Goal: Information Seeking & Learning: Learn about a topic

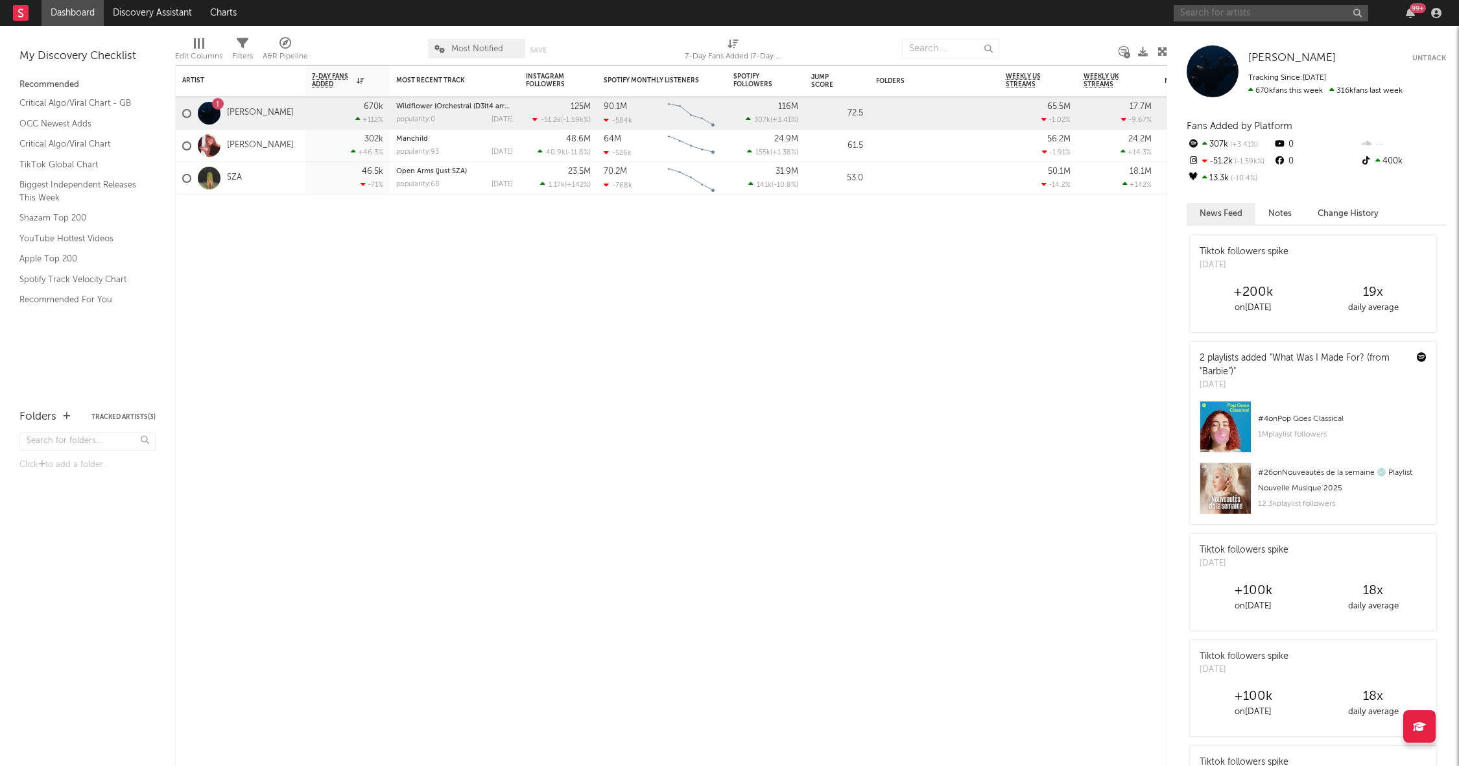
click at [1217, 13] on input "text" at bounding box center [1271, 13] width 195 height 16
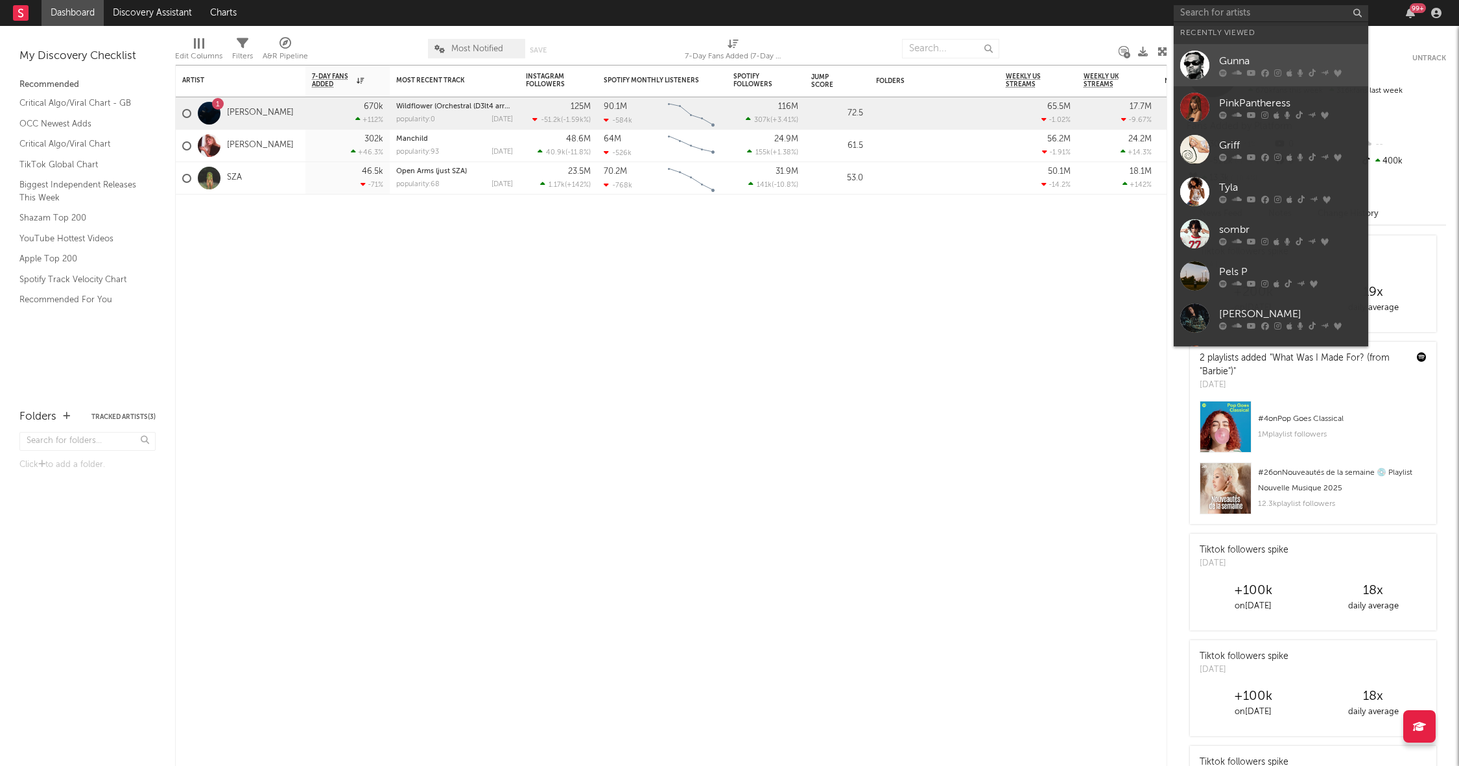
click at [1241, 49] on link "Gunna" at bounding box center [1271, 65] width 195 height 42
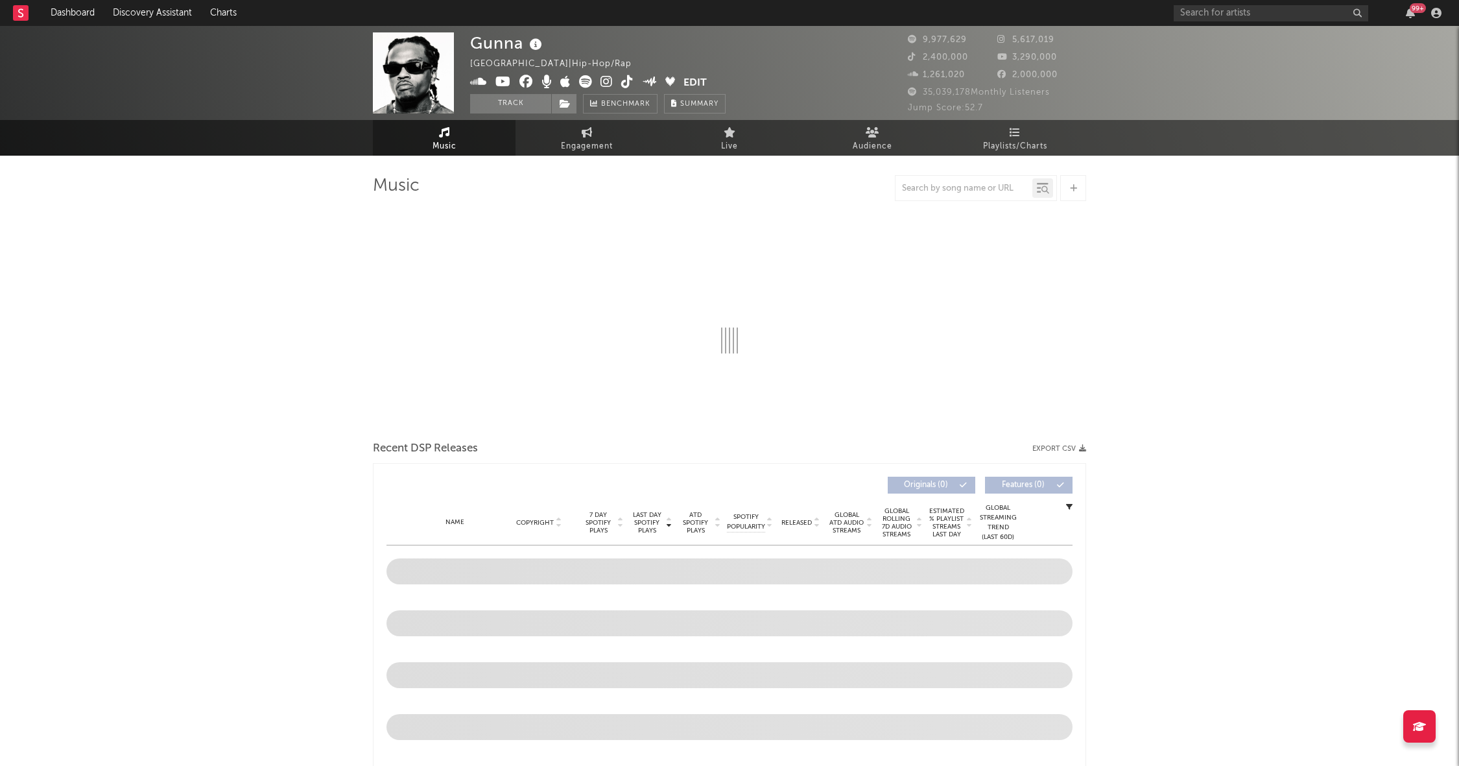
select select "6m"
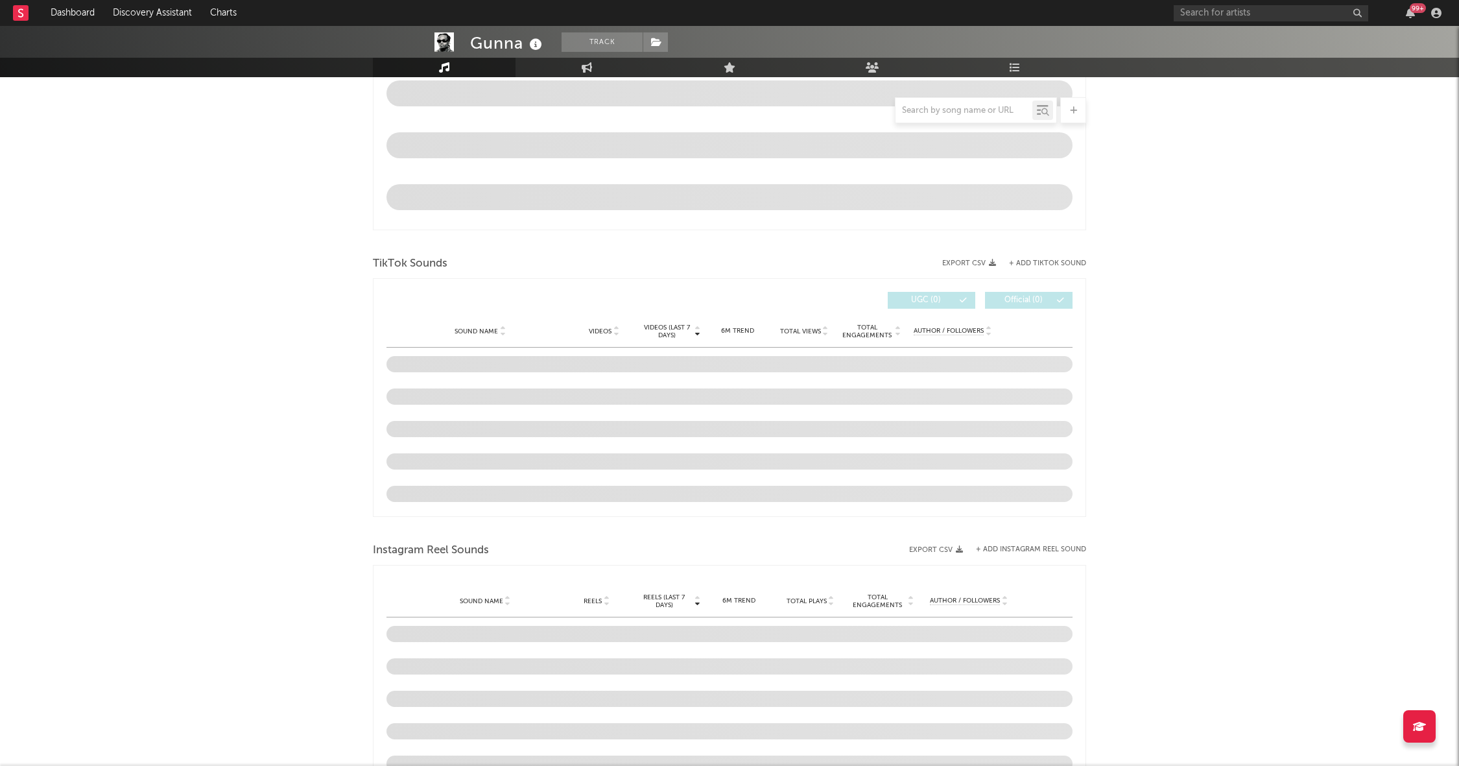
scroll to position [674, 0]
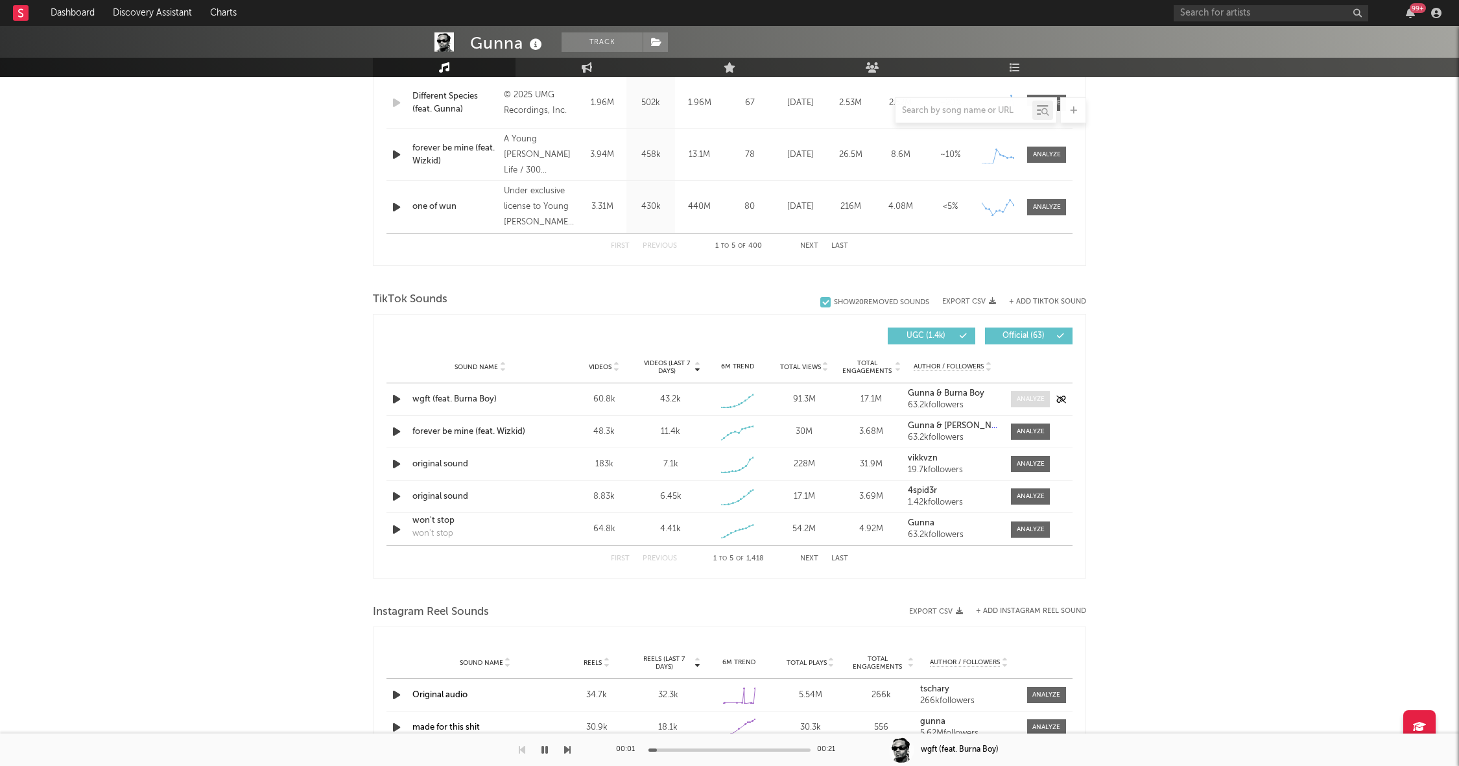
click at [1034, 396] on div at bounding box center [1031, 399] width 28 height 10
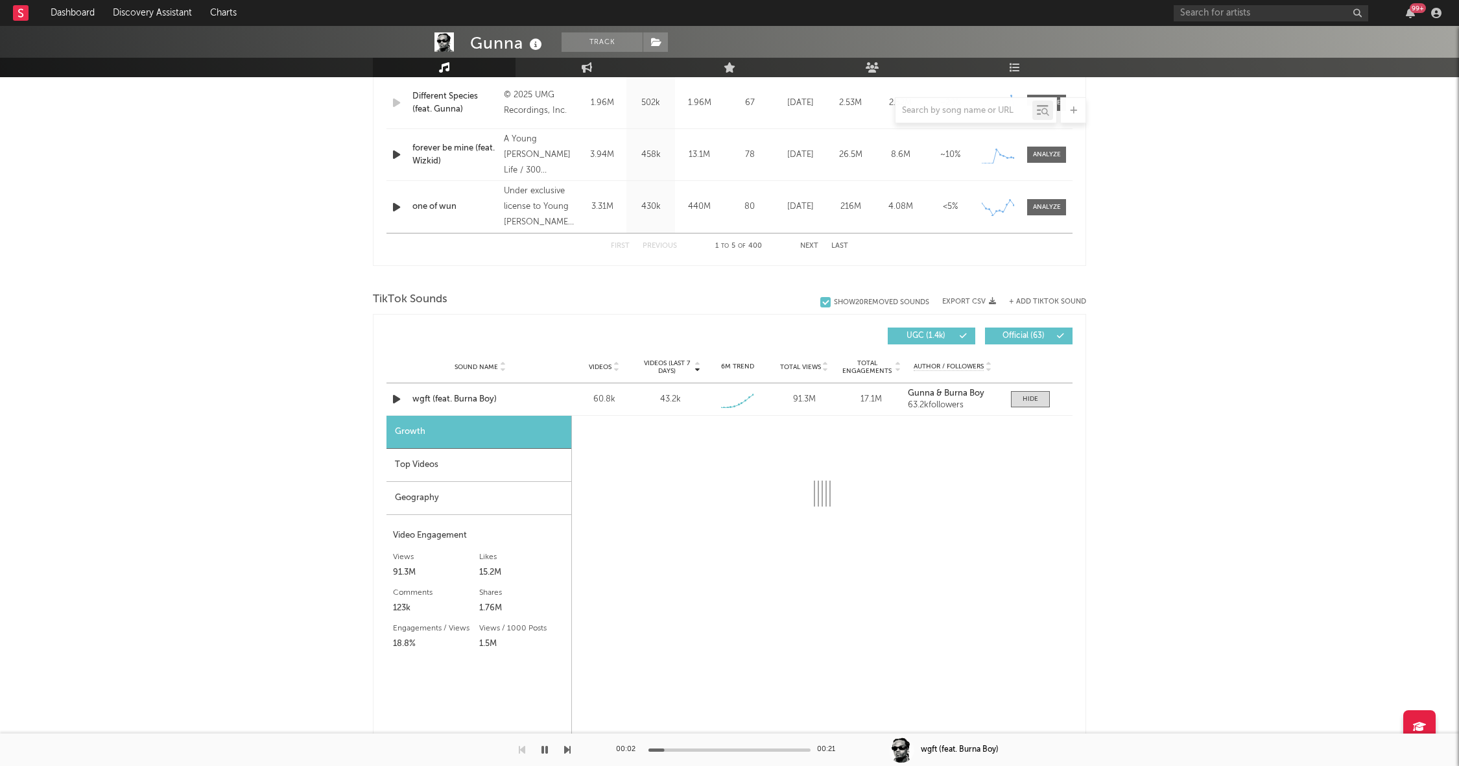
select select "1w"
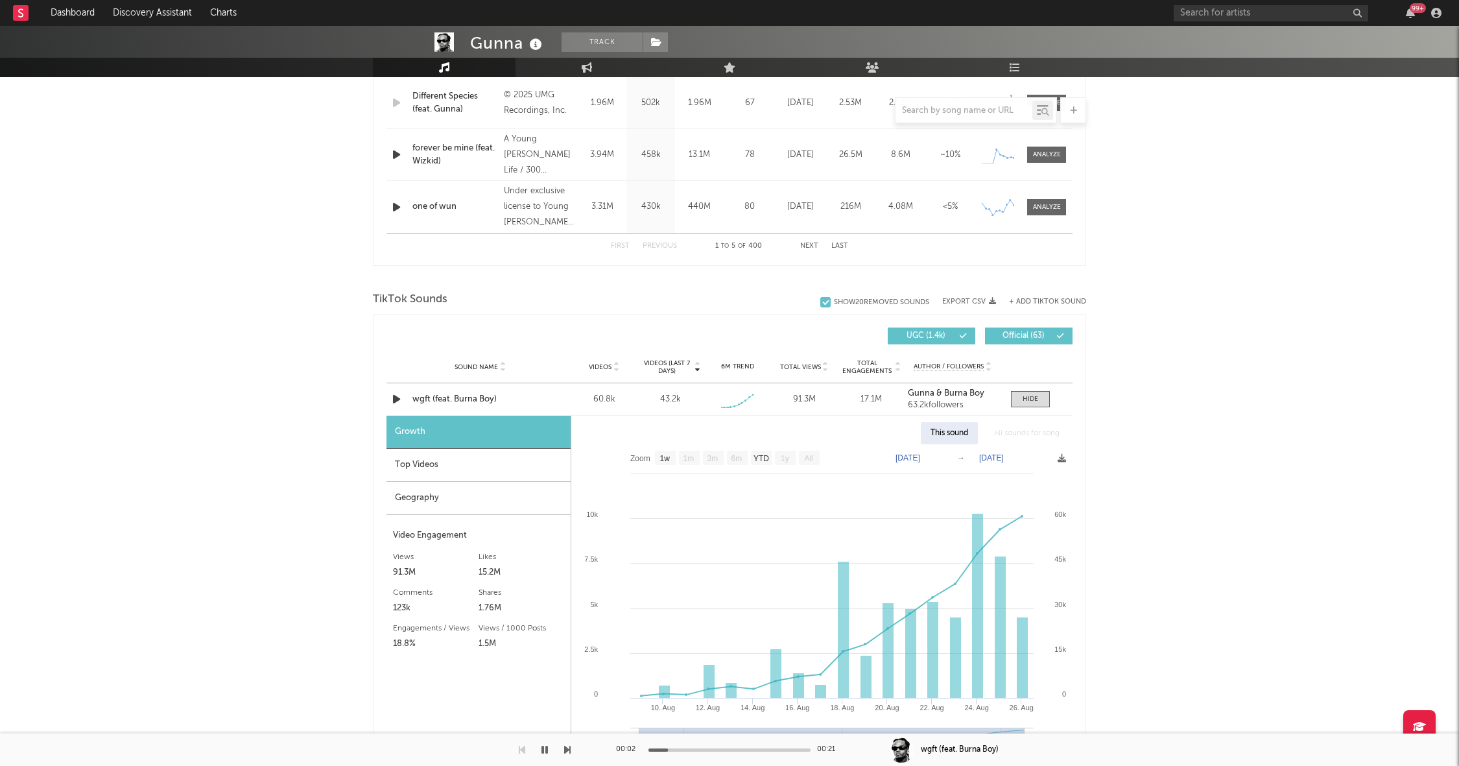
click at [541, 752] on button "button" at bounding box center [544, 749] width 13 height 32
click at [435, 483] on div "Geography" at bounding box center [479, 498] width 184 height 33
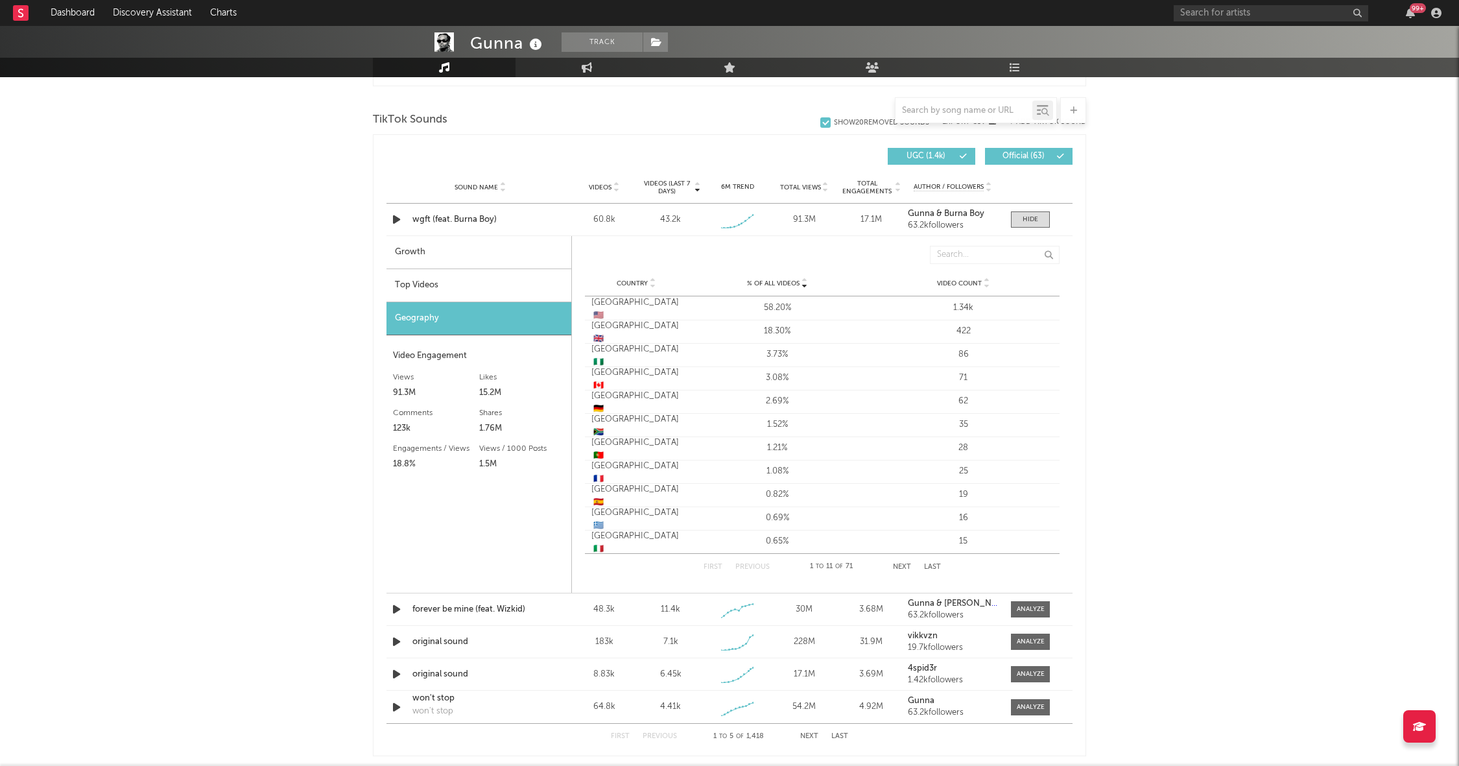
scroll to position [857, 0]
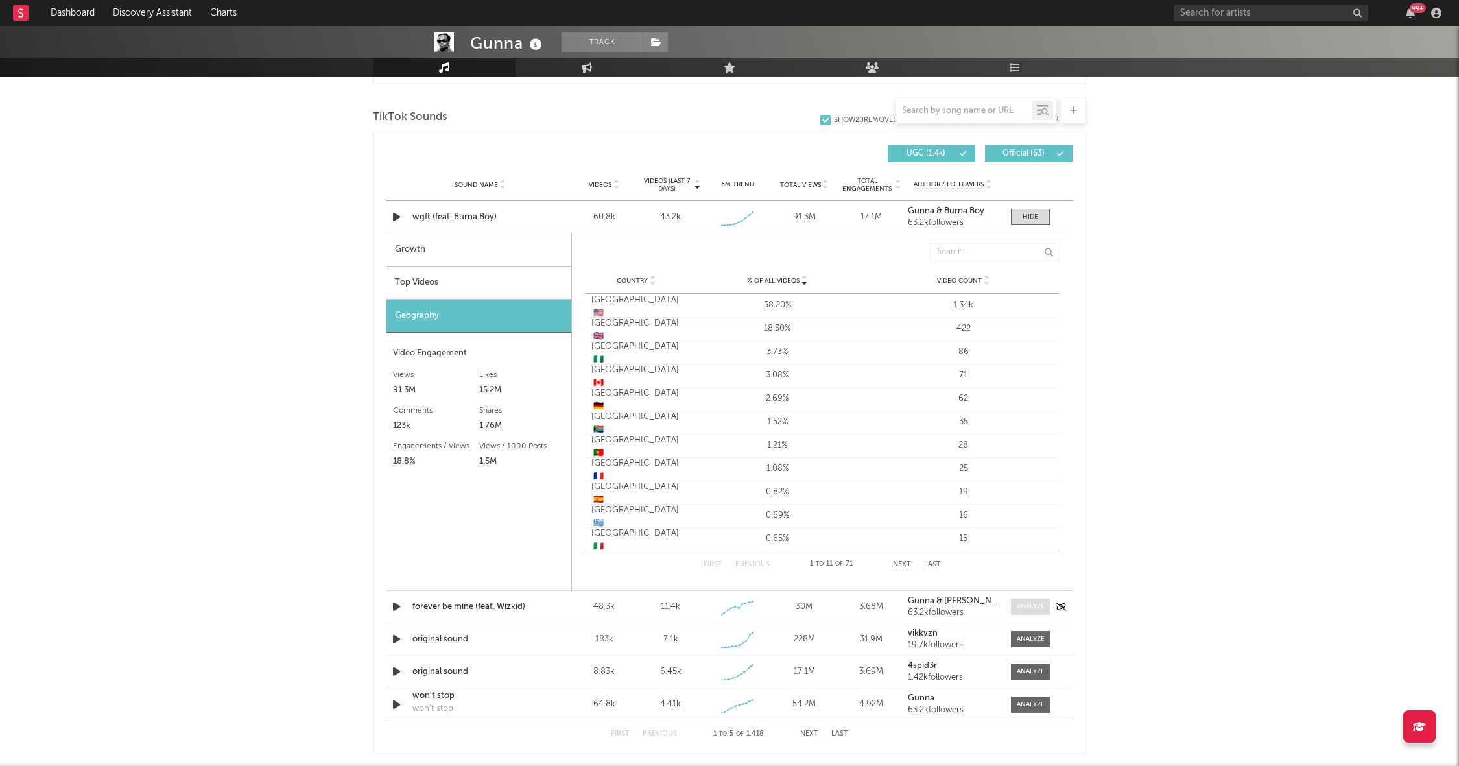
click at [1032, 605] on div at bounding box center [1031, 607] width 28 height 10
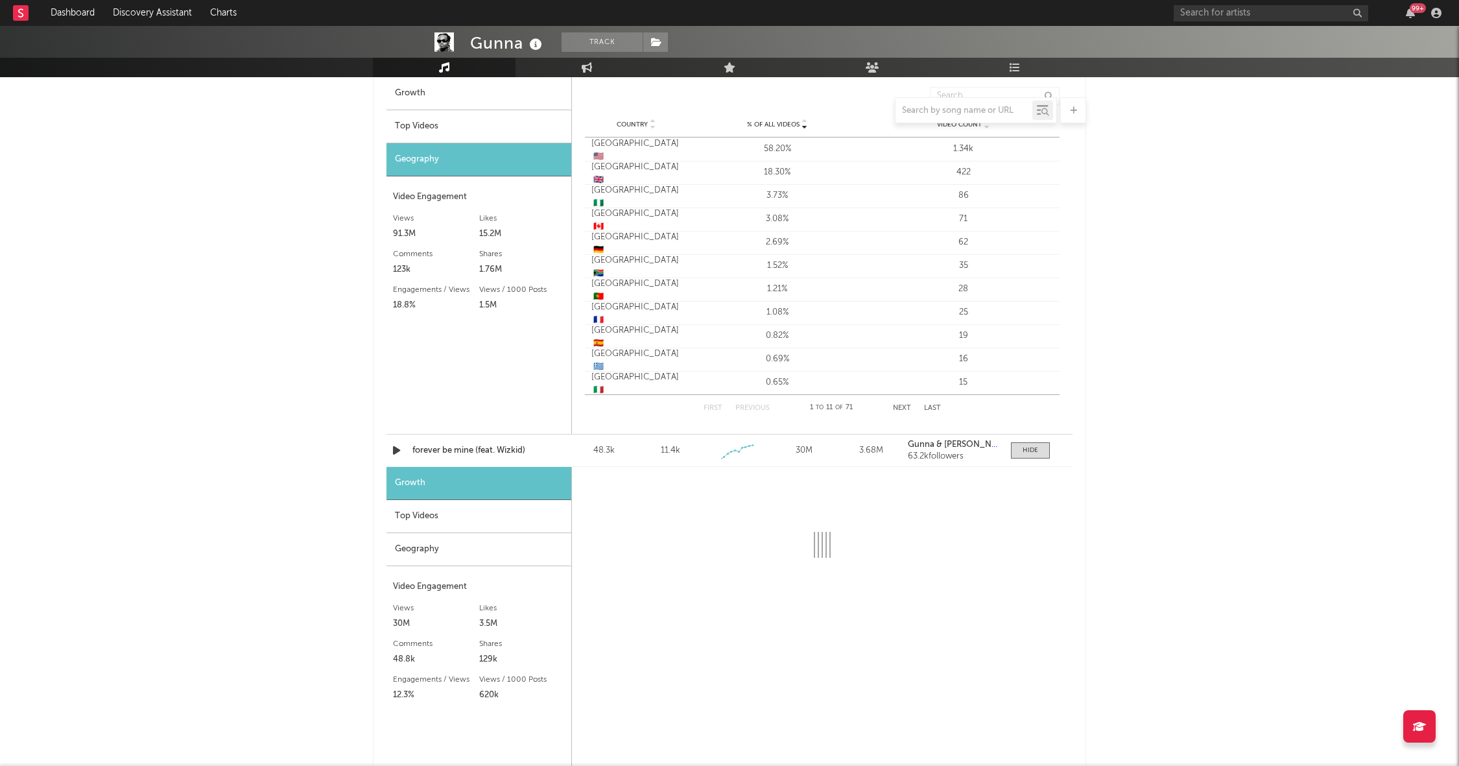
select select "1w"
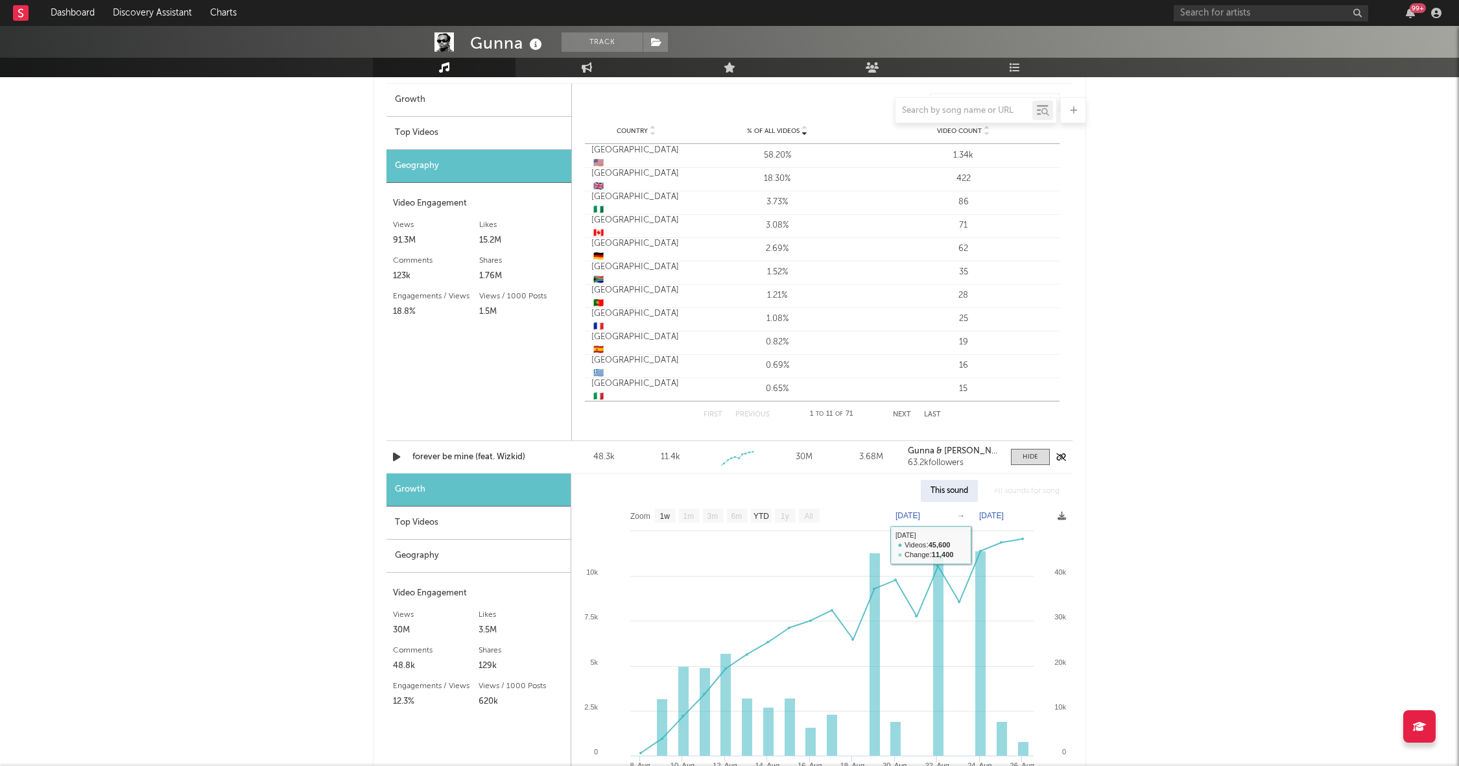
scroll to position [964, 0]
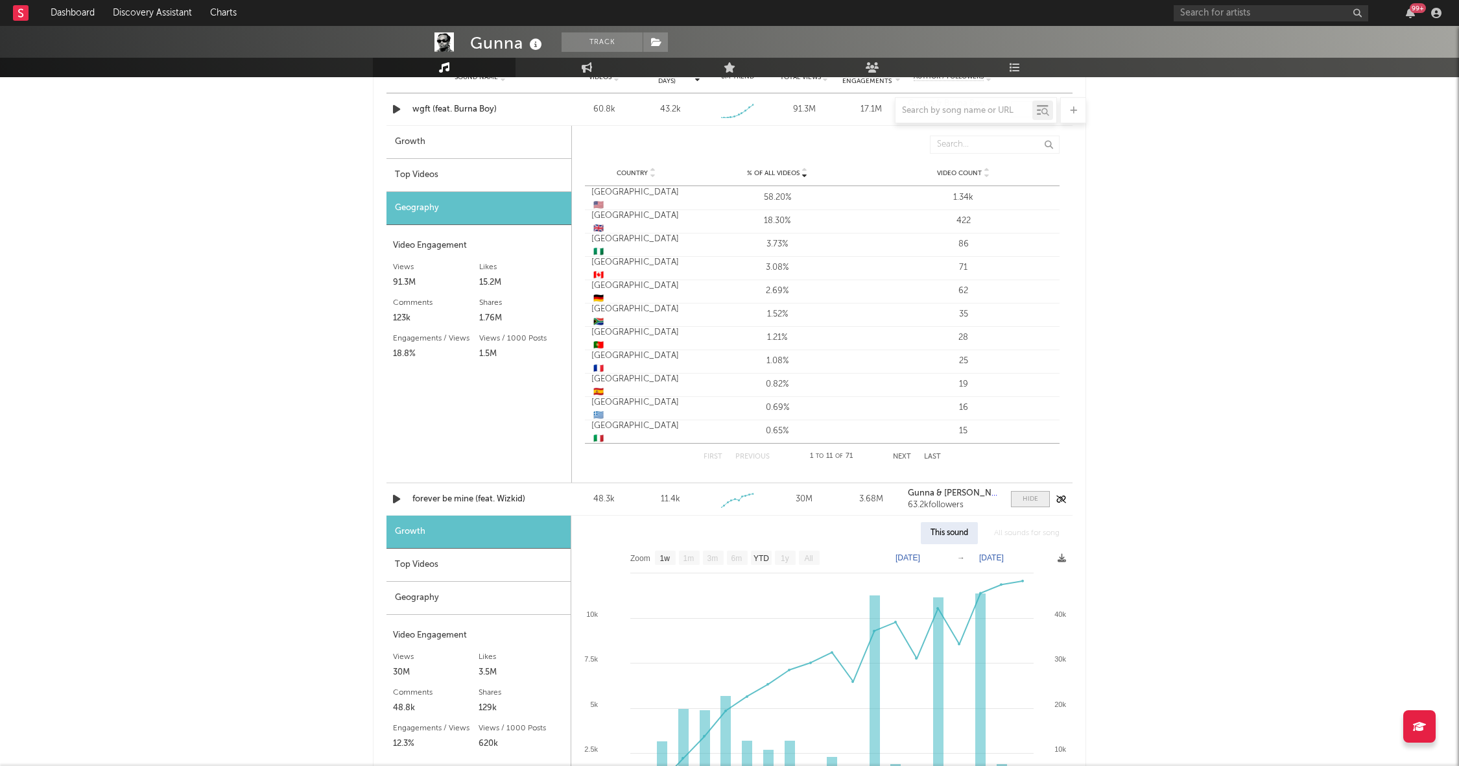
click at [1030, 494] on div at bounding box center [1031, 499] width 16 height 10
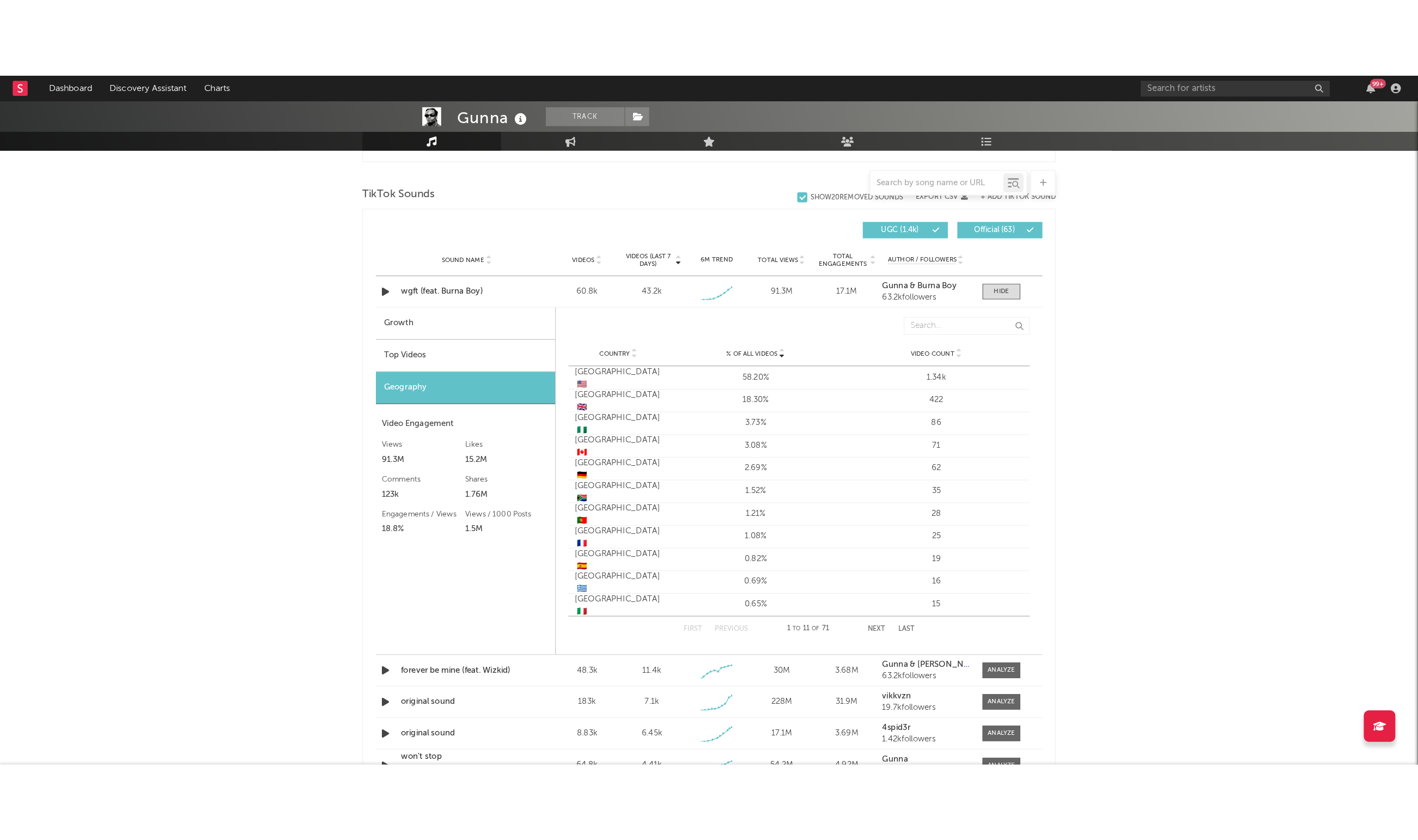
scroll to position [731, 0]
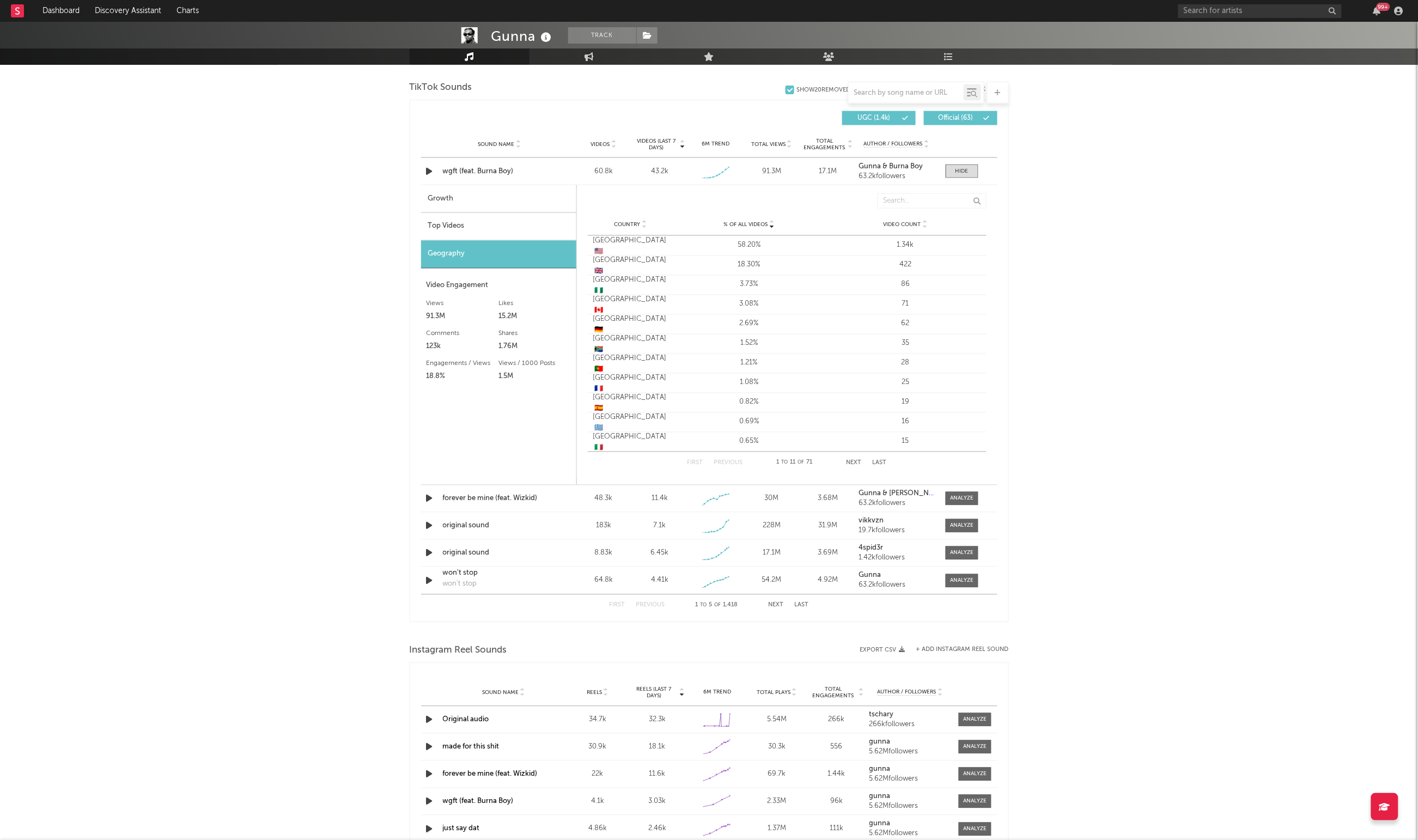
click at [663, 245] on div "United States 🇺🇸" at bounding box center [630, 246] width 75 height 21
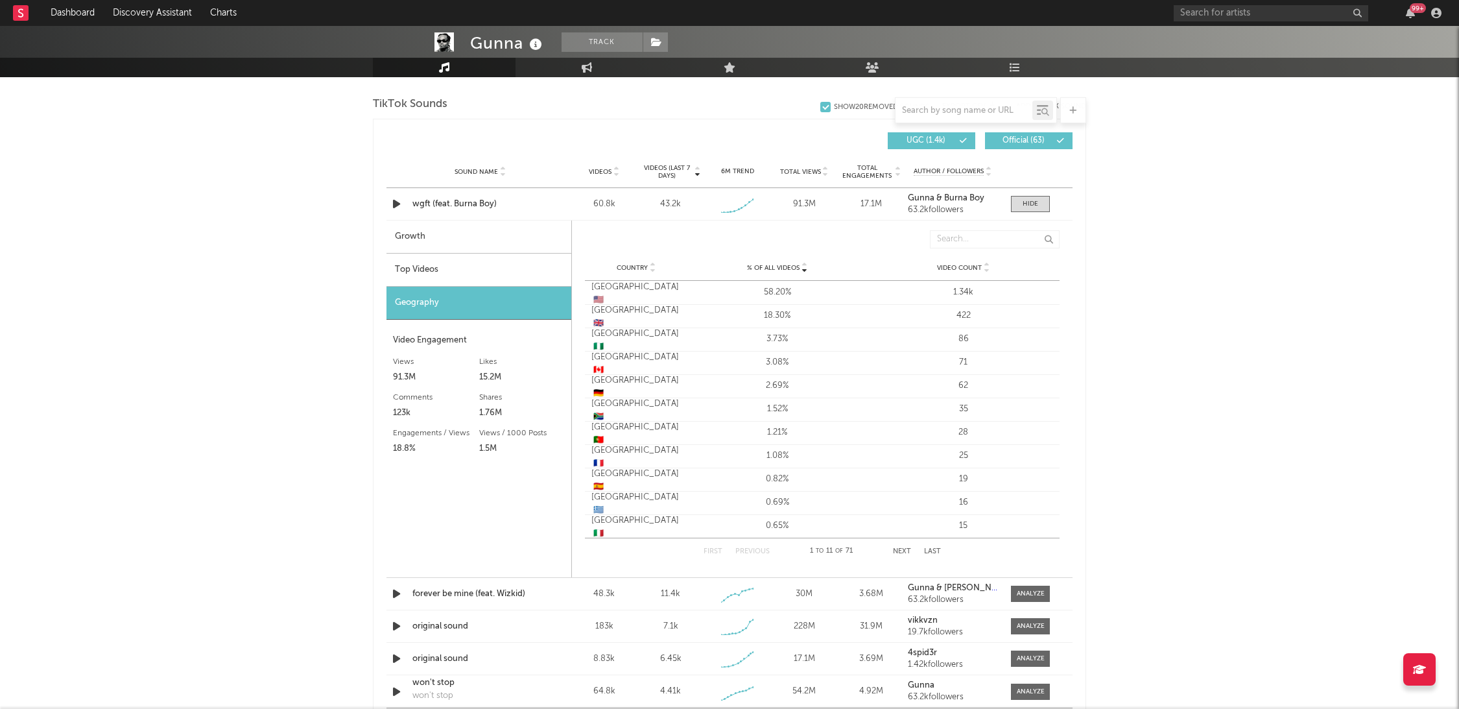
click at [853, 292] on div "58.20%" at bounding box center [777, 292] width 180 height 13
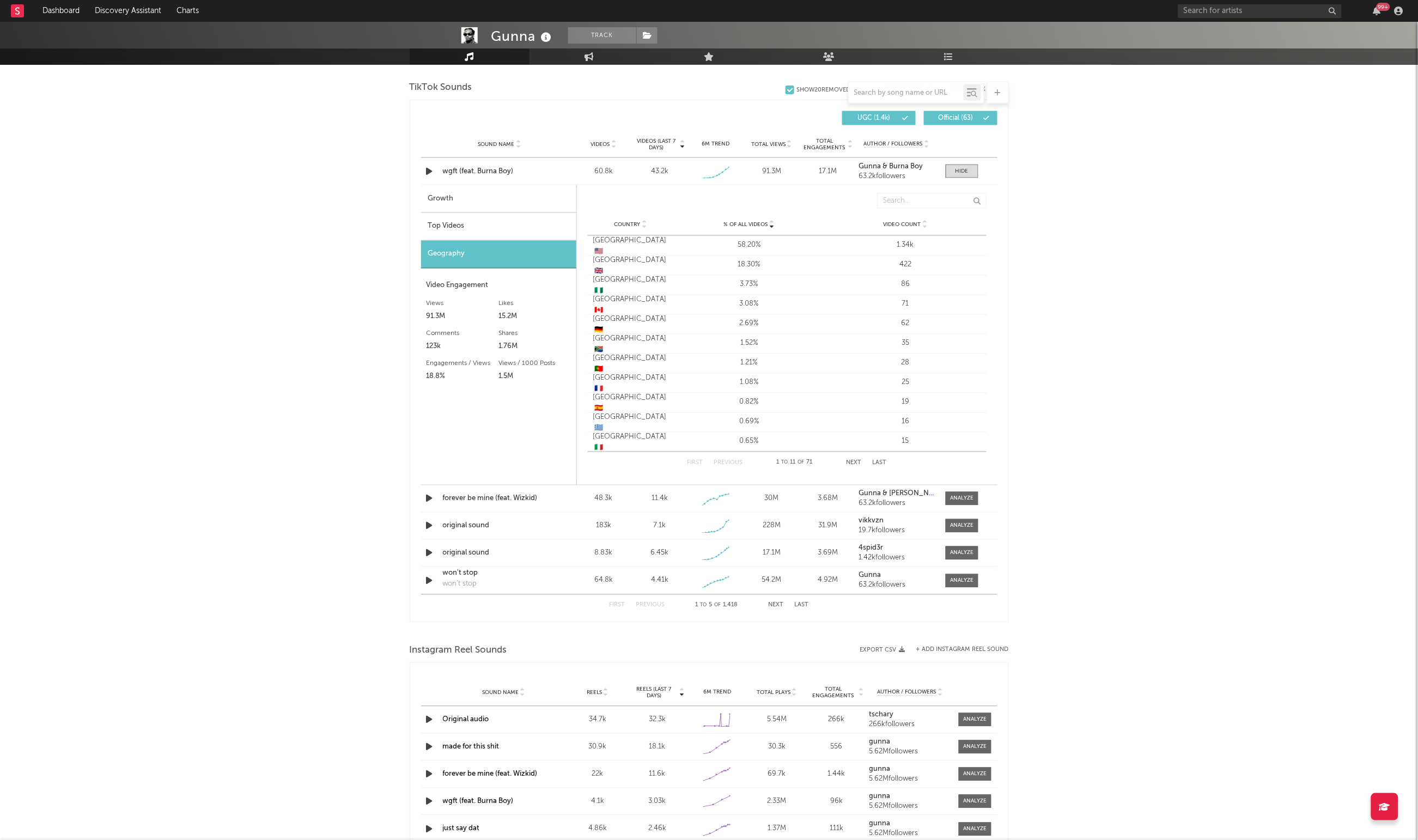
click at [663, 245] on div "United States 🇺🇸" at bounding box center [630, 246] width 75 height 21
click at [676, 245] on div "58.20%" at bounding box center [749, 245] width 151 height 11
